Goal: Task Accomplishment & Management: Complete application form

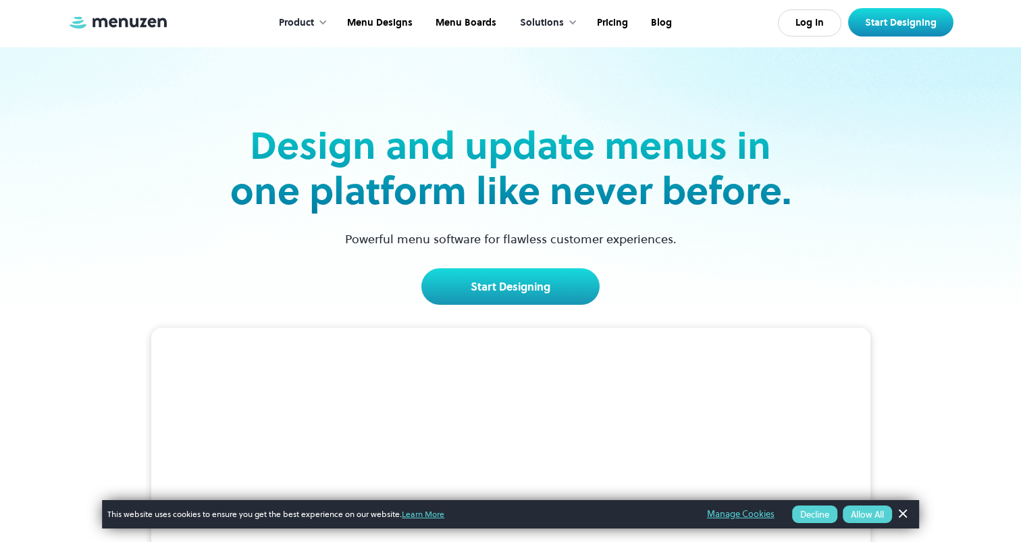
click at [815, 6] on div "Product Overview Design your menu Manage your menu Market your menu Menu Design…" at bounding box center [511, 22] width 886 height 45
click at [811, 22] on link "Log In" at bounding box center [810, 22] width 64 height 27
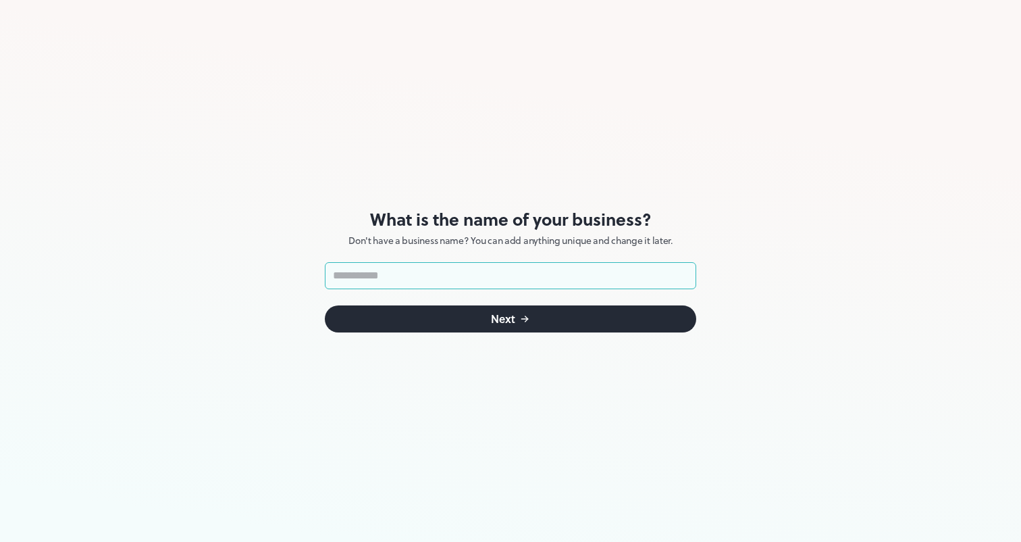
click at [507, 288] on input "text" at bounding box center [511, 275] width 372 height 27
click at [392, 34] on div "What is the name of your business? Don't have a business name? You can add anyt…" at bounding box center [511, 271] width 372 height 542
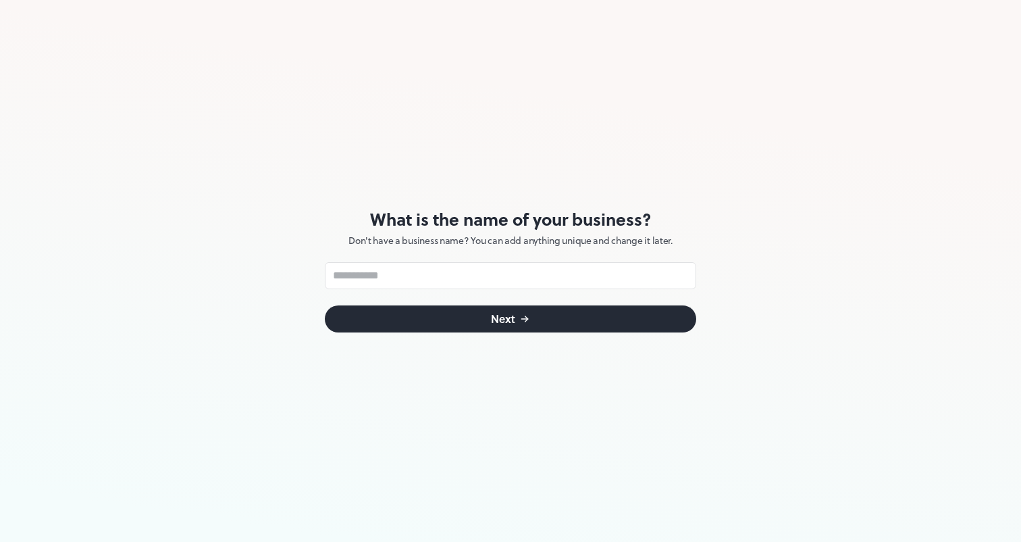
click at [452, 290] on form "​ Next" at bounding box center [511, 297] width 372 height 70
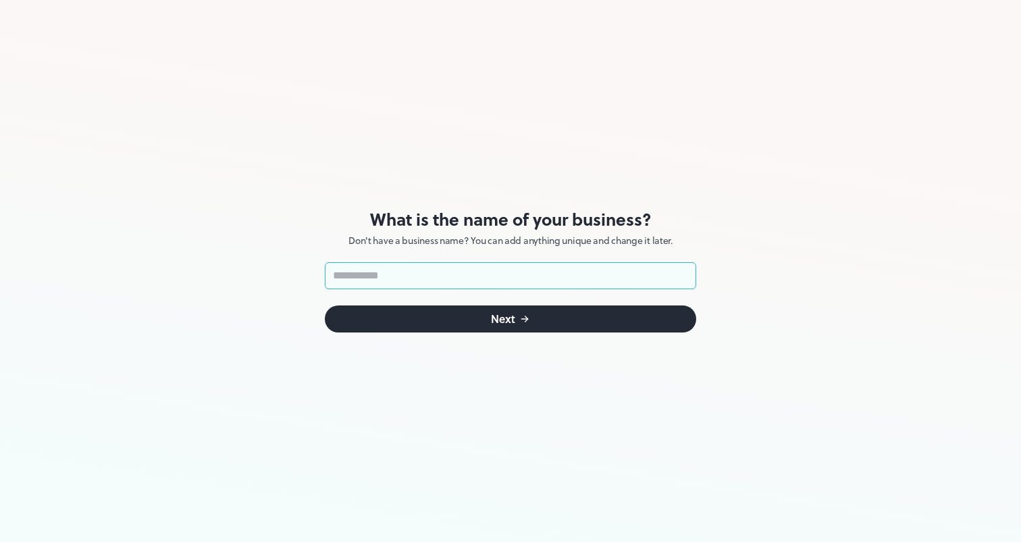
click at [452, 274] on input "text" at bounding box center [511, 275] width 372 height 27
click at [587, 282] on input "text" at bounding box center [511, 275] width 372 height 27
type input "**********"
click at [574, 318] on button "Next" at bounding box center [511, 318] width 372 height 27
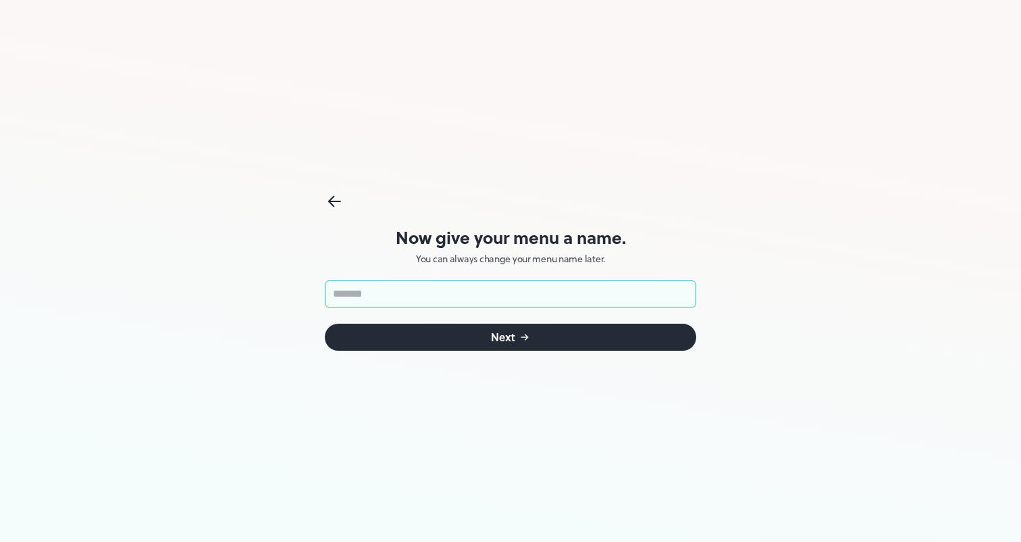
click at [326, 199] on icon at bounding box center [335, 201] width 20 height 20
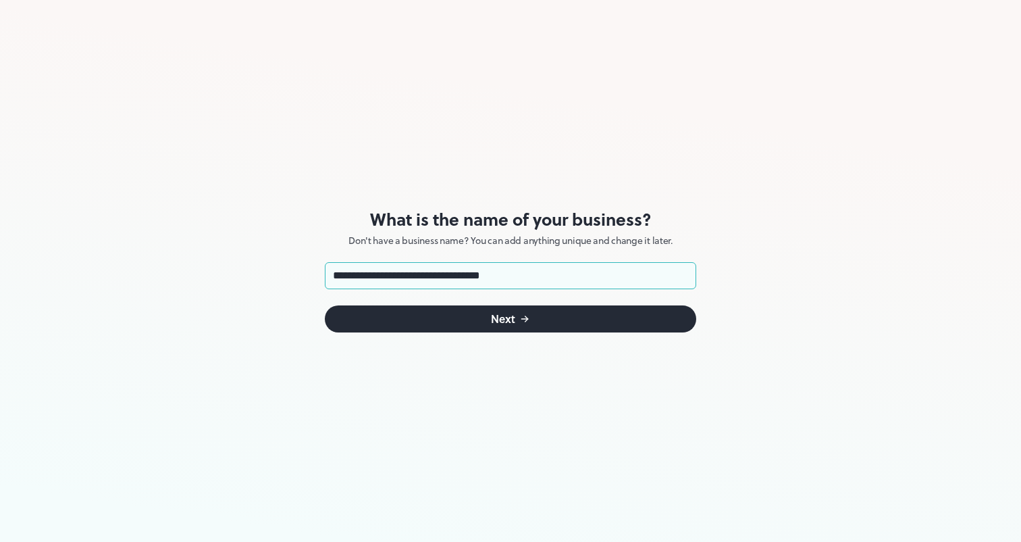
click at [330, 199] on div "**********" at bounding box center [511, 271] width 372 height 542
